Goal: Task Accomplishment & Management: Complete application form

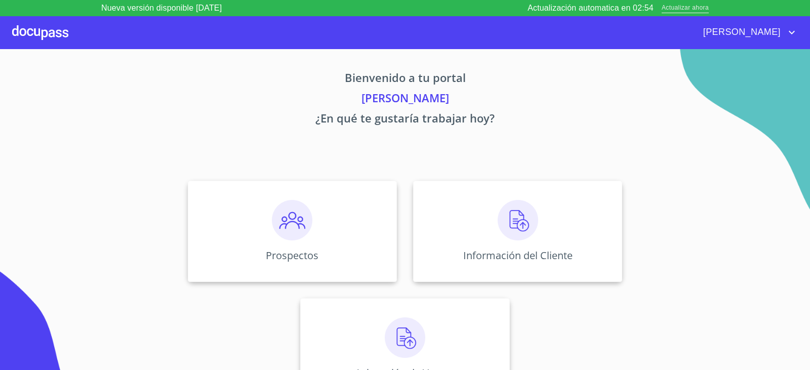
click at [691, 10] on span "Actualizar ahora" at bounding box center [684, 8] width 47 height 11
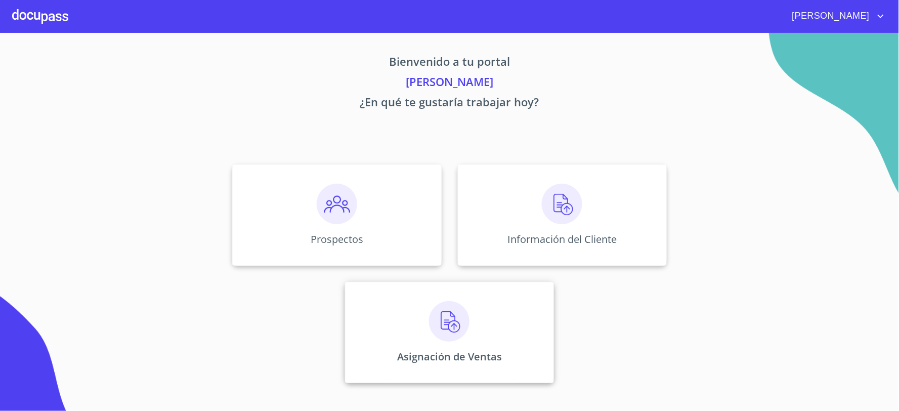
click at [454, 314] on img at bounding box center [449, 321] width 40 height 40
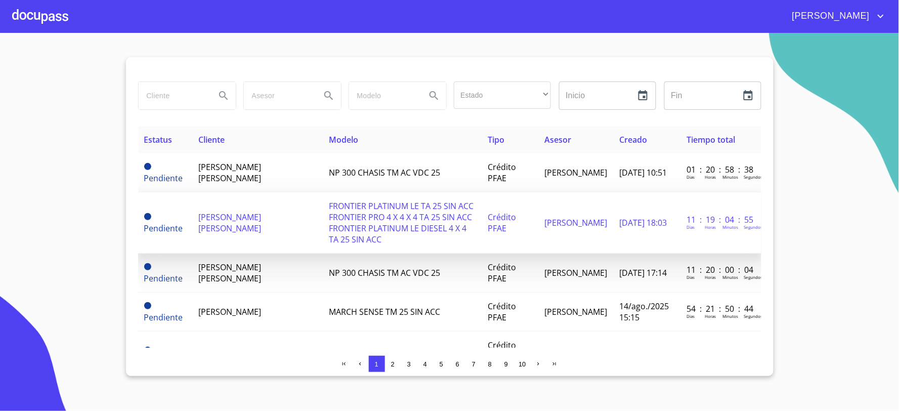
scroll to position [56, 0]
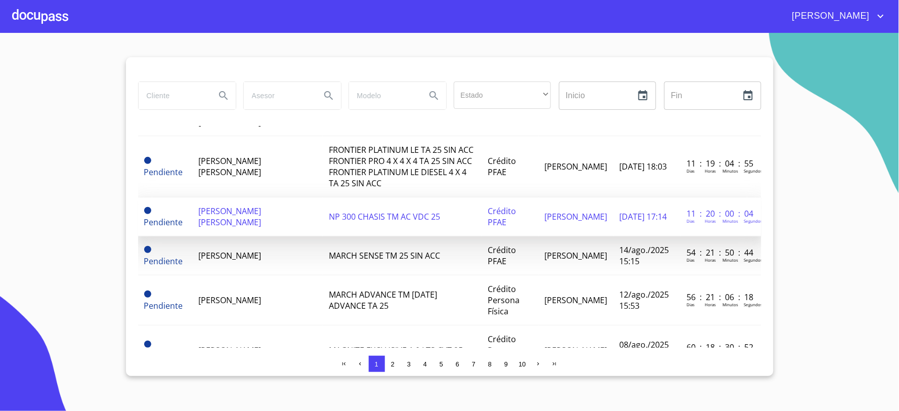
click at [248, 208] on span "[PERSON_NAME] [PERSON_NAME]" at bounding box center [229, 216] width 63 height 22
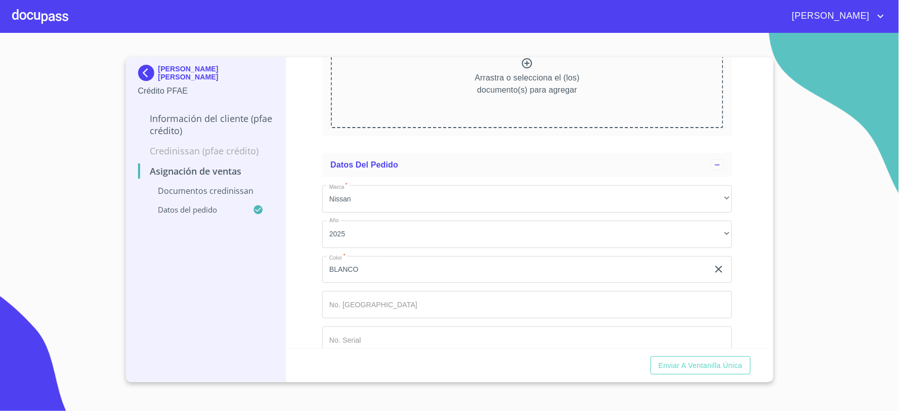
scroll to position [168, 0]
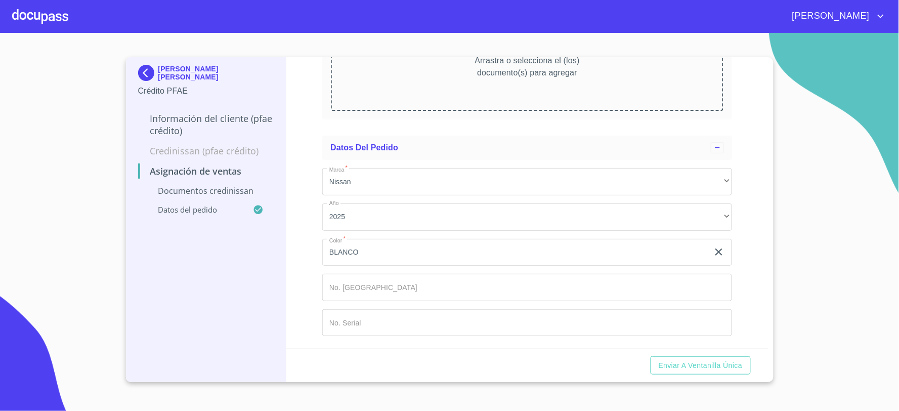
click at [454, 294] on input "Marca   *" at bounding box center [527, 287] width 410 height 27
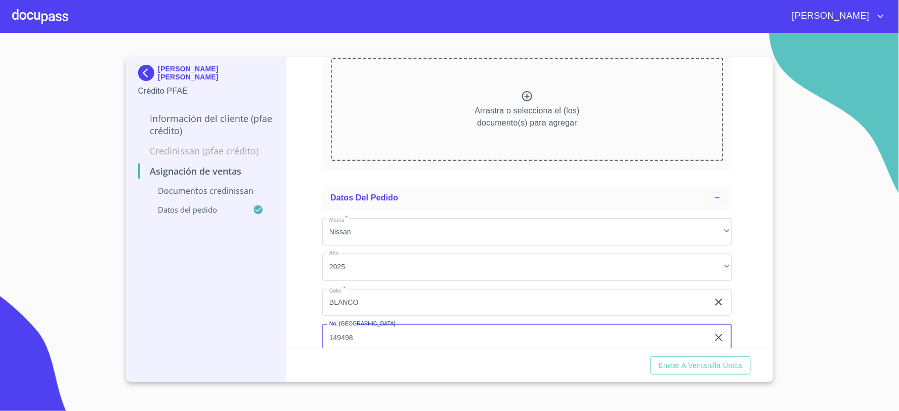
scroll to position [0, 0]
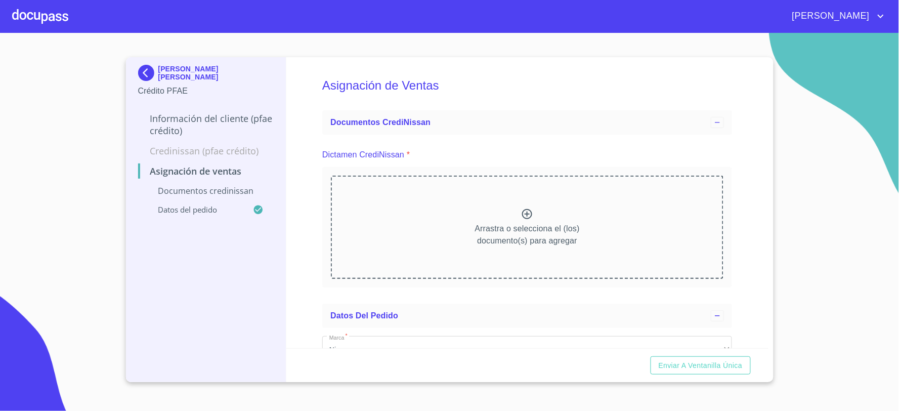
type input "149498"
click at [437, 214] on div "Arrastra o selecciona el (los) documento(s) para agregar" at bounding box center [527, 227] width 393 height 103
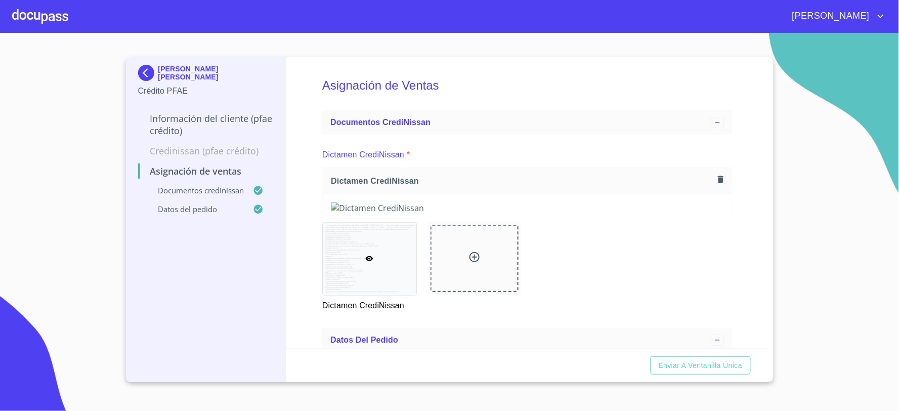
click at [809, 12] on icon "account of current user" at bounding box center [881, 16] width 12 height 12
click at [744, 120] on div at bounding box center [449, 205] width 899 height 411
click at [809, 16] on icon "account of current user" at bounding box center [881, 16] width 12 height 12
click at [809, 22] on li "Salir" at bounding box center [871, 21] width 33 height 18
